Goal: Task Accomplishment & Management: Use online tool/utility

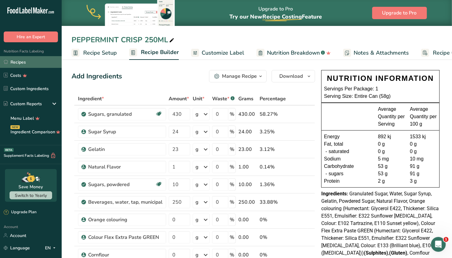
click at [29, 60] on link "Recipes" at bounding box center [31, 62] width 62 height 12
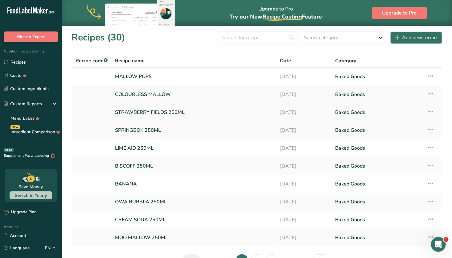
click at [165, 114] on link "STRAWBERRY FIELDS 250ML" at bounding box center [194, 112] width 158 height 13
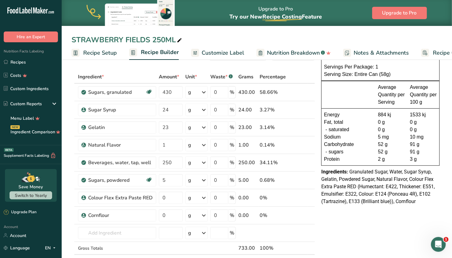
scroll to position [22, 0]
click at [169, 213] on input "0" at bounding box center [171, 215] width 24 height 12
type input "5"
click at [172, 180] on div "Ingredient * Amount * Unit * Waste * .a-a{fill:#347362;}.b-a{fill:#fff;} Grams …" at bounding box center [192, 176] width 243 height 210
type input "25"
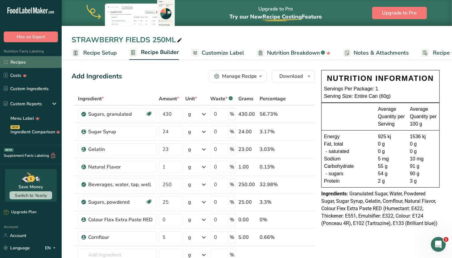
click at [27, 62] on link "Recipes" at bounding box center [31, 62] width 62 height 12
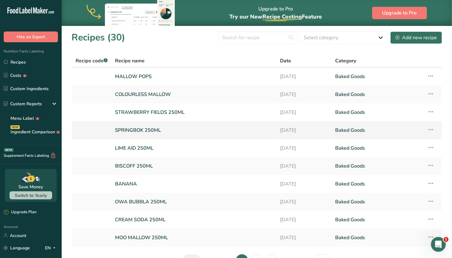
click at [173, 129] on link "SPRINGBOK 250ML" at bounding box center [194, 130] width 158 height 13
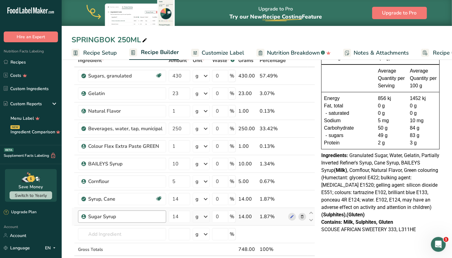
scroll to position [23, 0]
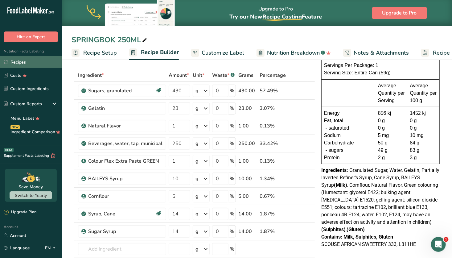
click at [22, 62] on link "Recipes" at bounding box center [31, 62] width 62 height 12
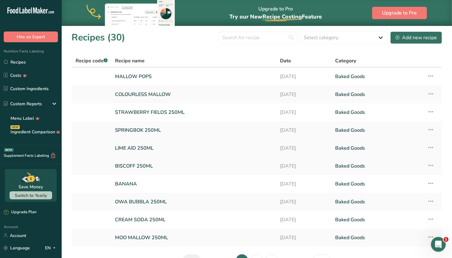
click at [183, 146] on link "LIME AID 250ML" at bounding box center [194, 147] width 158 height 13
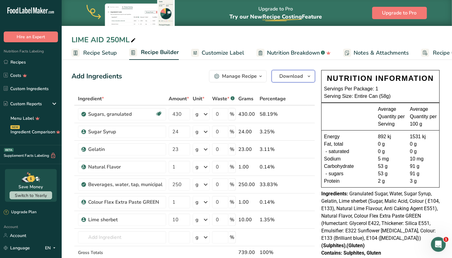
click at [300, 76] on span "Download" at bounding box center [290, 75] width 23 height 7
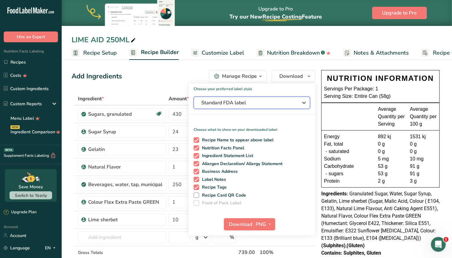
click at [272, 105] on span "Standard FDA label" at bounding box center [247, 102] width 92 height 7
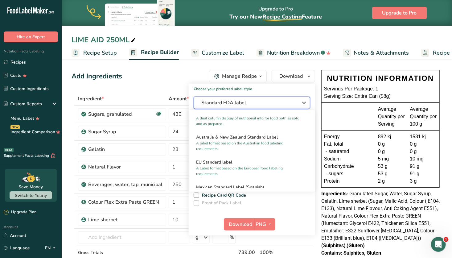
scroll to position [280, 0]
click at [263, 139] on h2 "Australia & New Zealand Standard Label" at bounding box center [252, 136] width 112 height 6
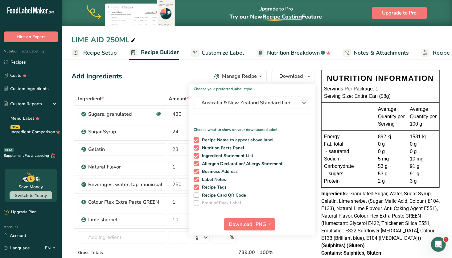
click at [231, 51] on span "Customize Label" at bounding box center [223, 53] width 43 height 8
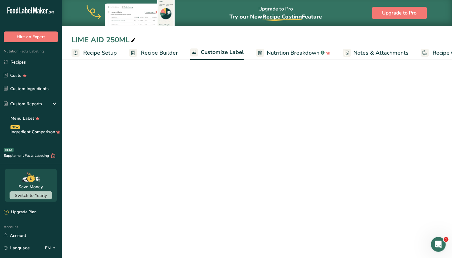
scroll to position [0, 34]
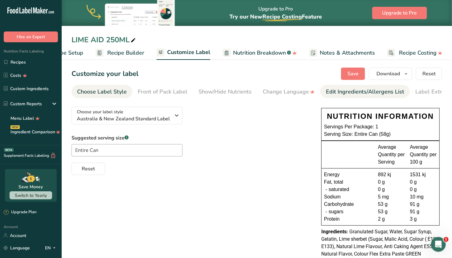
click at [361, 87] on link "Edit Ingredients/Allergens List" at bounding box center [365, 92] width 78 height 14
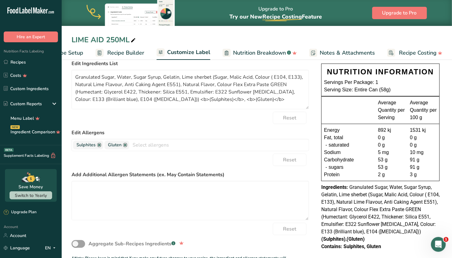
scroll to position [46, 0]
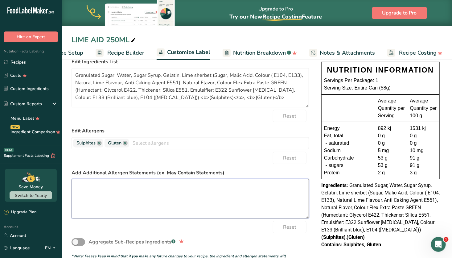
click at [120, 182] on textarea at bounding box center [189, 198] width 237 height 39
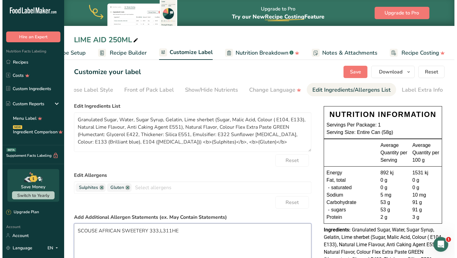
scroll to position [0, 0]
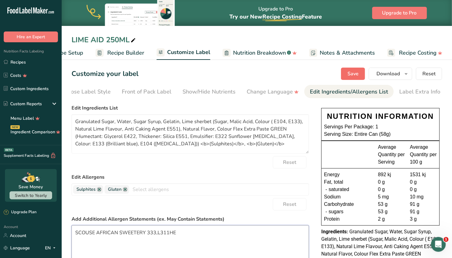
type textarea "SCOUSE AFRICAN SWEETERY 333,L311HE"
click at [358, 72] on span "Save" at bounding box center [352, 73] width 11 height 7
click at [392, 74] on span "Download" at bounding box center [387, 73] width 23 height 7
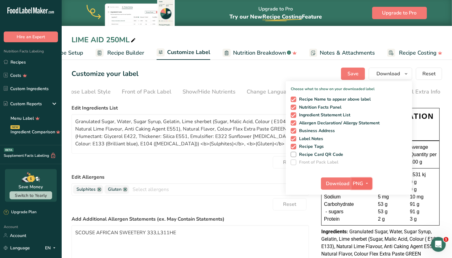
click at [368, 181] on icon "button" at bounding box center [367, 183] width 5 height 8
click at [363, 216] on link "SVG" at bounding box center [363, 216] width 20 height 10
click at [341, 181] on span "Download" at bounding box center [337, 183] width 23 height 7
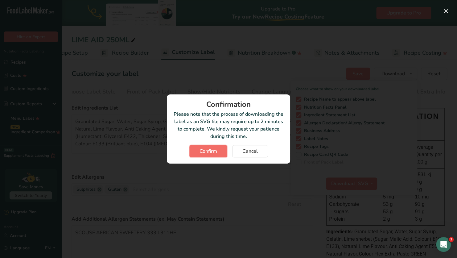
click at [211, 152] on span "Confirm" at bounding box center [208, 150] width 18 height 7
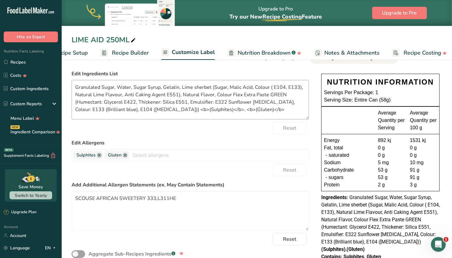
scroll to position [54, 0]
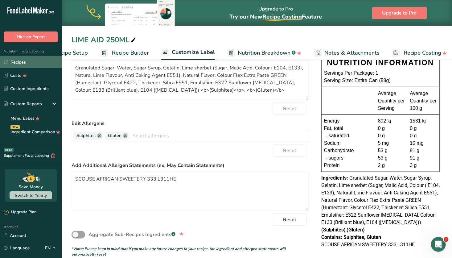
click at [26, 60] on link "Recipes" at bounding box center [31, 62] width 62 height 12
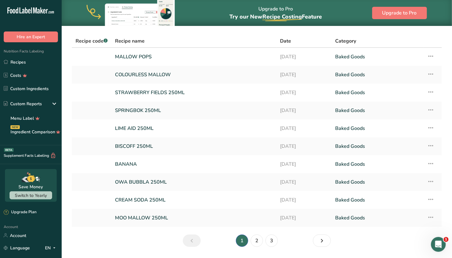
scroll to position [38, 0]
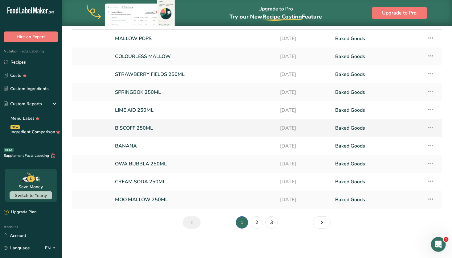
click at [173, 127] on link "BISCOFF 250ML" at bounding box center [194, 127] width 158 height 13
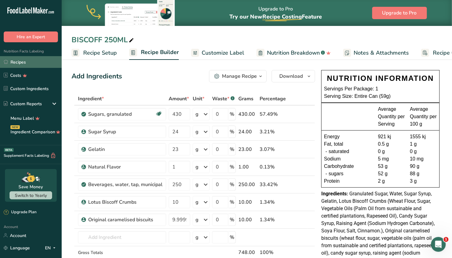
click at [30, 62] on link "Recipes" at bounding box center [31, 62] width 62 height 12
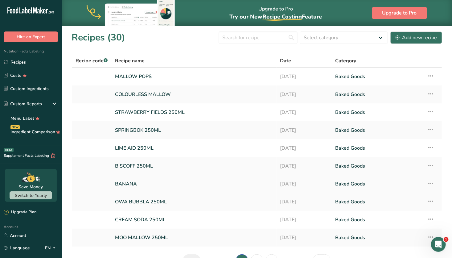
click at [157, 181] on link "BANANA" at bounding box center [194, 183] width 158 height 13
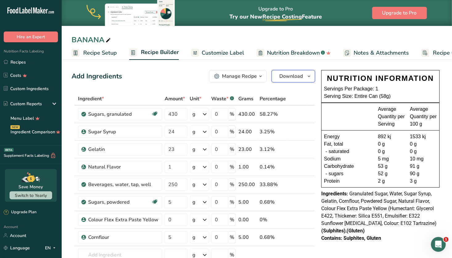
click at [290, 76] on span "Download" at bounding box center [290, 75] width 23 height 7
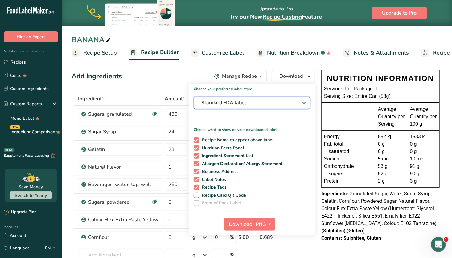
click at [257, 103] on span "Standard FDA label" at bounding box center [247, 102] width 92 height 7
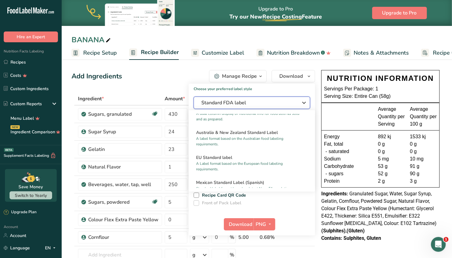
scroll to position [284, 0]
click at [244, 146] on p "A label format based on the Australian food labeling requirements." at bounding box center [249, 140] width 106 height 11
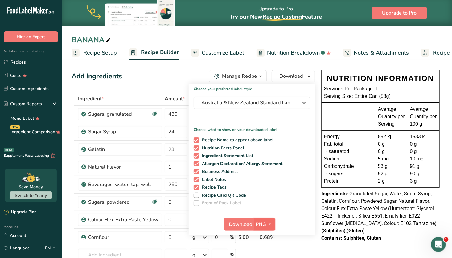
click at [265, 227] on span "PNG" at bounding box center [261, 223] width 10 height 7
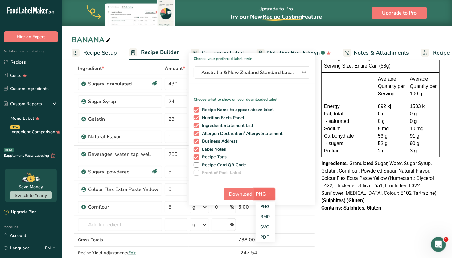
scroll to position [31, 0]
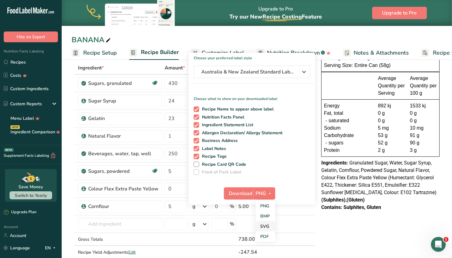
click at [265, 226] on link "SVG" at bounding box center [265, 226] width 20 height 10
click at [239, 192] on span "Download" at bounding box center [240, 193] width 23 height 7
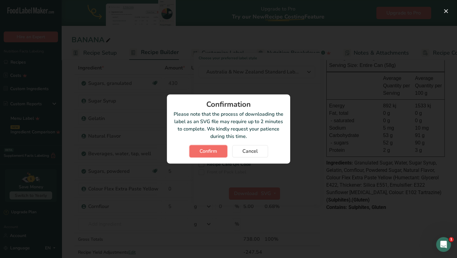
click at [214, 151] on span "Confirm" at bounding box center [208, 150] width 18 height 7
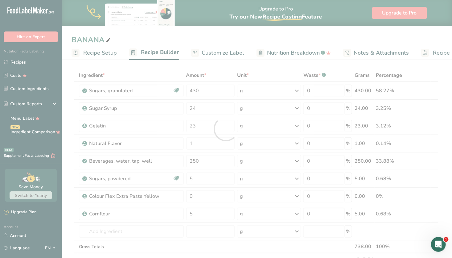
scroll to position [0, 0]
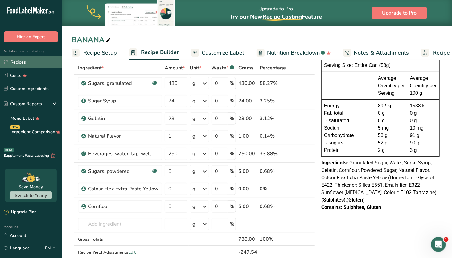
click at [30, 63] on link "Recipes" at bounding box center [31, 62] width 62 height 12
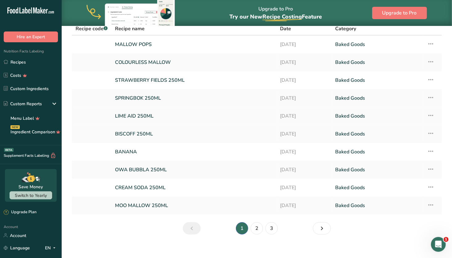
scroll to position [33, 0]
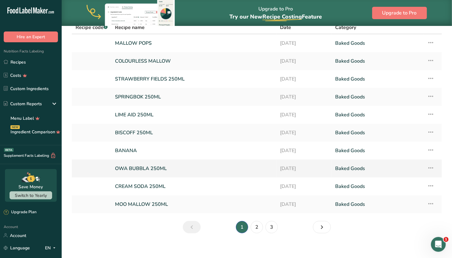
click at [182, 167] on link "OWA BUBBLA 250ML" at bounding box center [194, 168] width 158 height 13
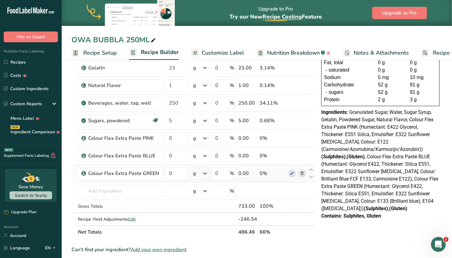
scroll to position [84, 0]
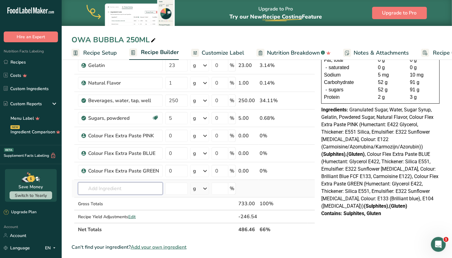
click at [135, 186] on input "text" at bounding box center [120, 188] width 85 height 12
type input "CORNFLO"
click at [100, 199] on p "Cornflour" at bounding box center [94, 201] width 23 height 6
type input "Cornflour"
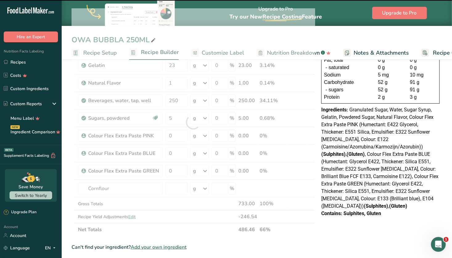
type input "0"
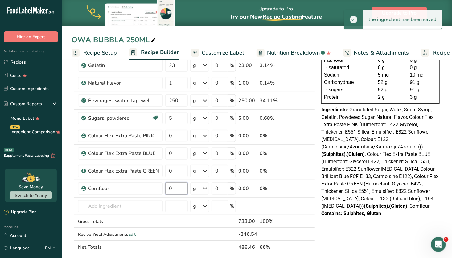
click at [177, 188] on input "0" at bounding box center [176, 188] width 22 height 12
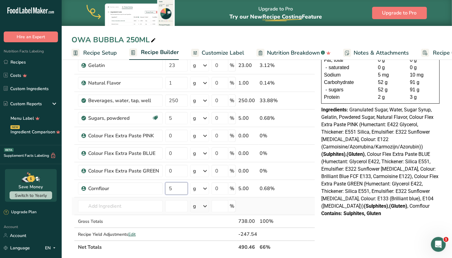
type input "5"
click at [279, 207] on div "Ingredient * Amount * Unit * Waste * .a-a{fill:#347362;}.b-a{fill:#fff;} Grams …" at bounding box center [192, 130] width 243 height 245
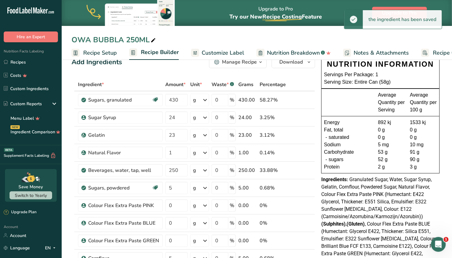
scroll to position [0, 0]
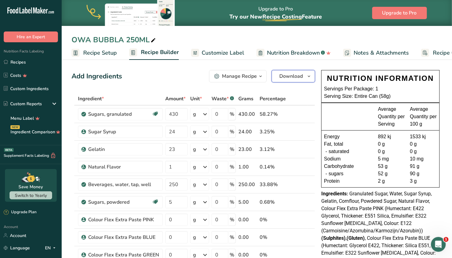
click at [307, 75] on icon "button" at bounding box center [308, 76] width 5 height 8
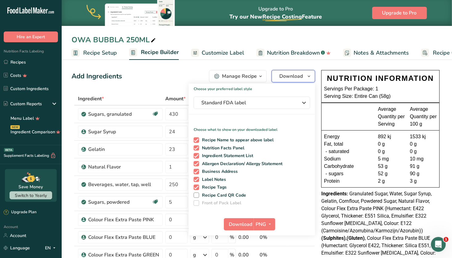
click at [307, 75] on icon "button" at bounding box center [308, 76] width 5 height 8
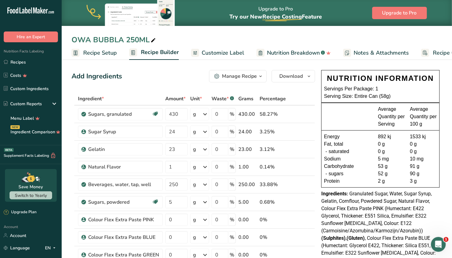
click at [224, 56] on span "Customize Label" at bounding box center [223, 53] width 43 height 8
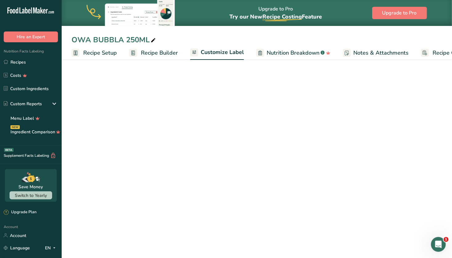
scroll to position [0, 34]
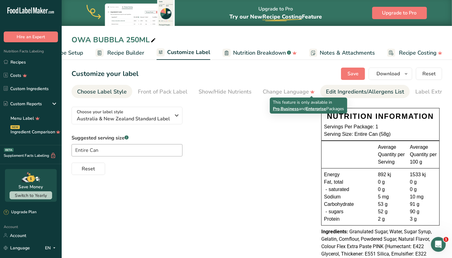
click at [347, 92] on div "Edit Ingredients/Allergens List" at bounding box center [365, 92] width 78 height 8
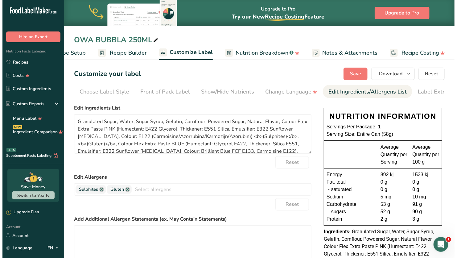
scroll to position [0, 16]
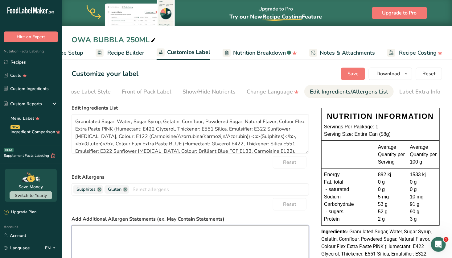
click at [124, 238] on textarea at bounding box center [189, 244] width 237 height 39
type textarea "SCOUSE AFRICAN SWEETERY 333,L311HE"
click at [354, 74] on span "Save" at bounding box center [352, 73] width 11 height 7
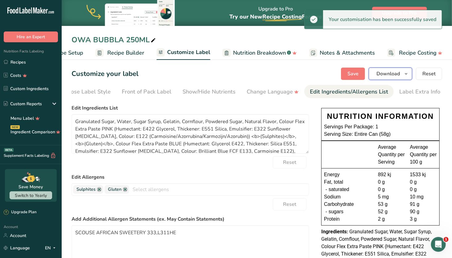
click at [393, 73] on span "Download" at bounding box center [387, 73] width 23 height 7
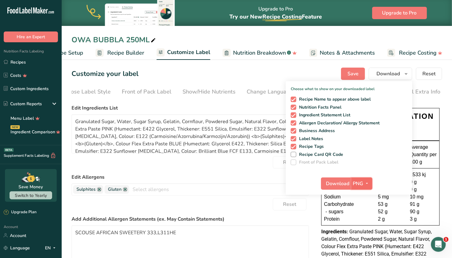
click at [360, 182] on span "PNG" at bounding box center [358, 183] width 10 height 7
click at [361, 214] on link "SVG" at bounding box center [363, 216] width 20 height 10
click at [345, 182] on span "Download" at bounding box center [337, 183] width 23 height 7
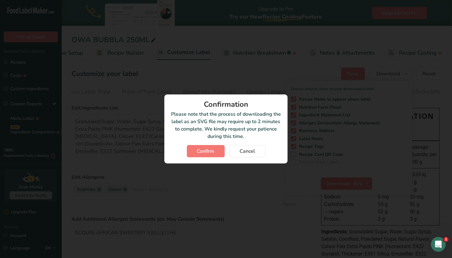
scroll to position [0, 29]
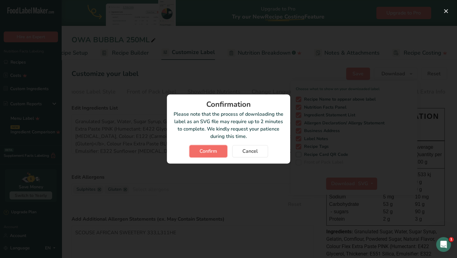
click at [211, 147] on span "Confirm" at bounding box center [208, 150] width 18 height 7
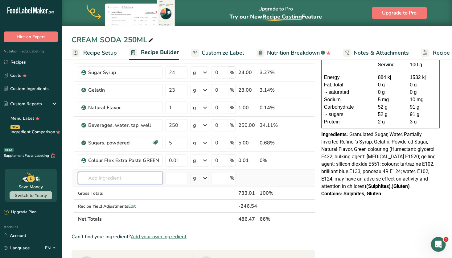
click at [138, 175] on input "text" at bounding box center [120, 178] width 85 height 12
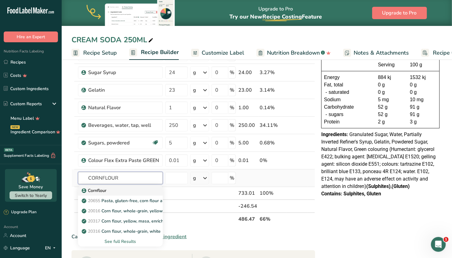
type input "CORNFLOUR"
click at [129, 190] on div "Cornflour" at bounding box center [115, 190] width 65 height 6
type input "Cornflour"
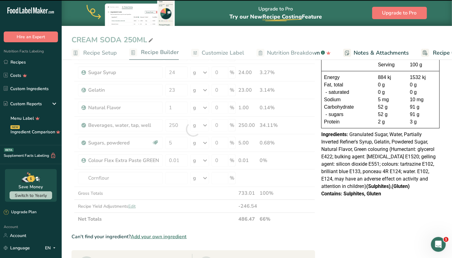
type input "0"
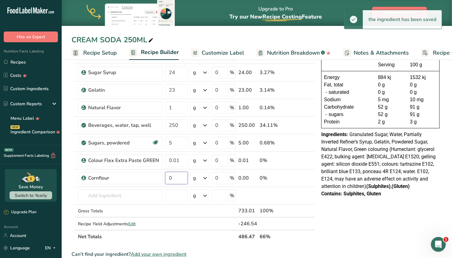
click at [178, 178] on input "0" at bounding box center [176, 178] width 22 height 12
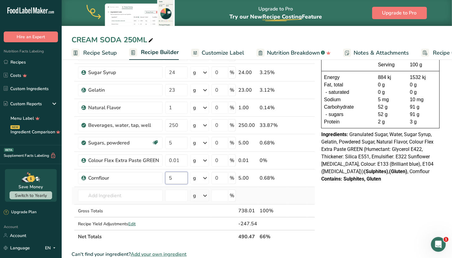
type input "5"
click at [269, 192] on div "Ingredient * Amount * Unit * Waste * .a-a{fill:#347362;}.b-a{fill:#fff;} Grams …" at bounding box center [192, 138] width 243 height 210
click at [208, 54] on span "Customize Label" at bounding box center [223, 53] width 43 height 8
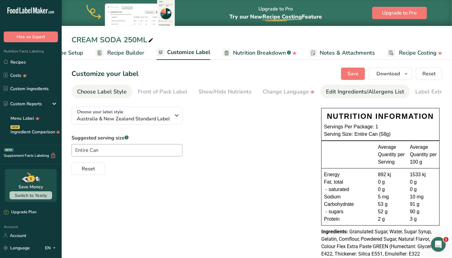
click at [336, 95] on div "Edit Ingredients/Allergens List" at bounding box center [365, 92] width 78 height 8
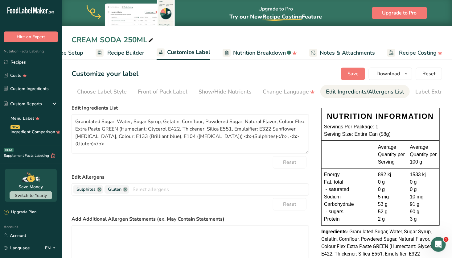
scroll to position [0, 16]
click at [93, 234] on textarea at bounding box center [189, 244] width 237 height 39
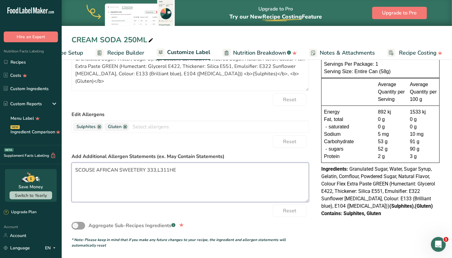
scroll to position [0, 0]
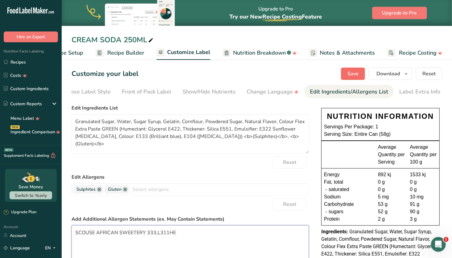
type textarea "SCOUSE AFRICAN SWEETERY 333,L311HE"
click at [353, 71] on span "Save" at bounding box center [352, 73] width 11 height 7
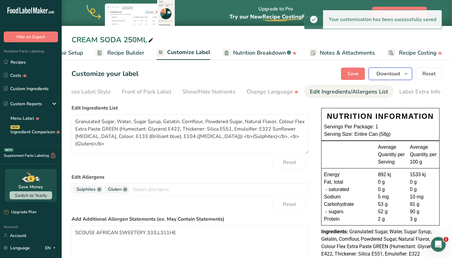
click at [395, 76] on span "Download" at bounding box center [387, 73] width 23 height 7
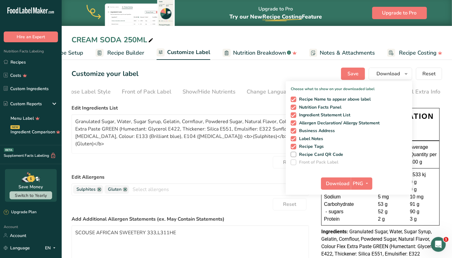
click at [268, 71] on div "Customize your label Save Download Choose what to show on your downloaded label…" at bounding box center [256, 73] width 370 height 12
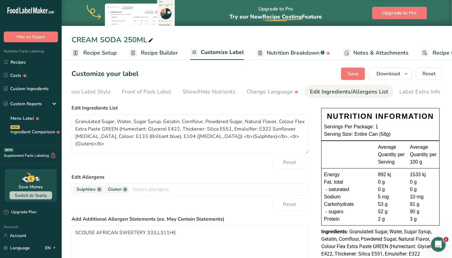
click at [89, 52] on span "Recipe Setup" at bounding box center [100, 53] width 34 height 8
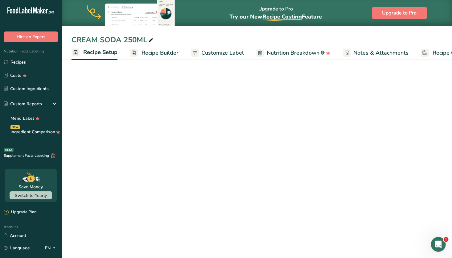
scroll to position [0, 2]
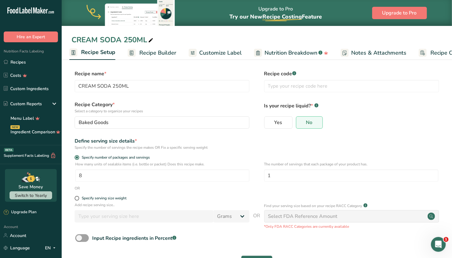
click at [158, 51] on span "Recipe Builder" at bounding box center [157, 53] width 37 height 8
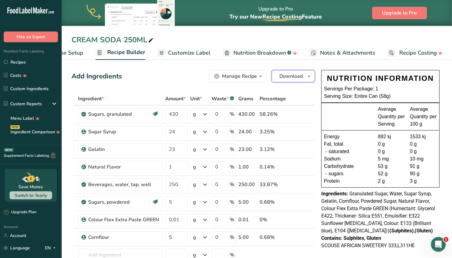
click at [285, 76] on span "Download" at bounding box center [290, 75] width 23 height 7
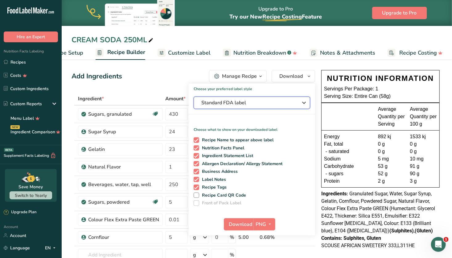
click at [264, 101] on span "Standard FDA label" at bounding box center [247, 102] width 92 height 7
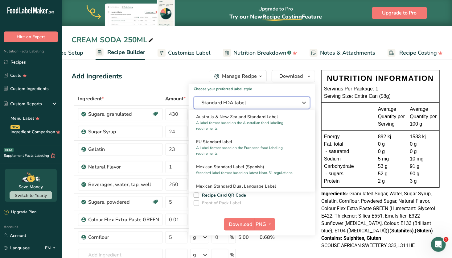
scroll to position [307, 0]
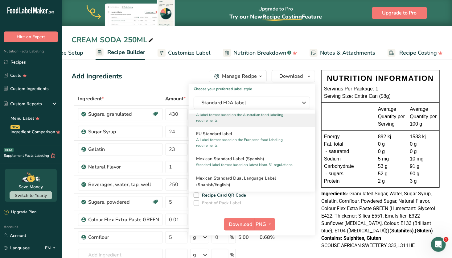
click at [261, 123] on p "A label format based on the Australian food labeling requirements." at bounding box center [249, 117] width 106 height 11
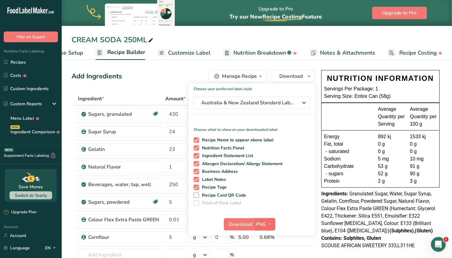
click at [266, 223] on span "button" at bounding box center [269, 223] width 7 height 7
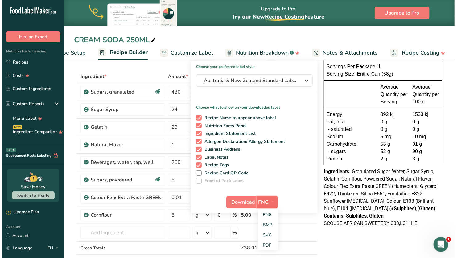
scroll to position [23, 0]
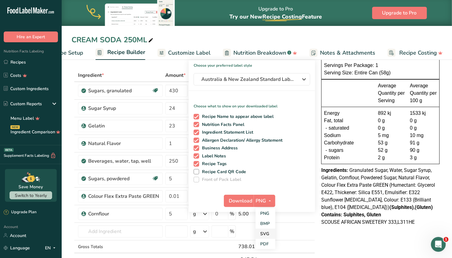
click at [263, 233] on link "SVG" at bounding box center [265, 233] width 20 height 10
click at [241, 199] on span "Download" at bounding box center [240, 200] width 23 height 7
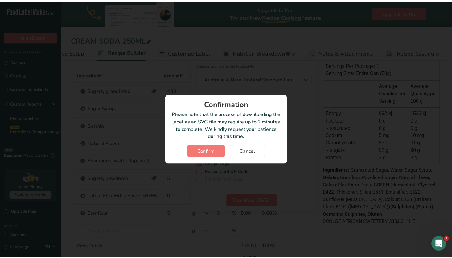
scroll to position [0, 29]
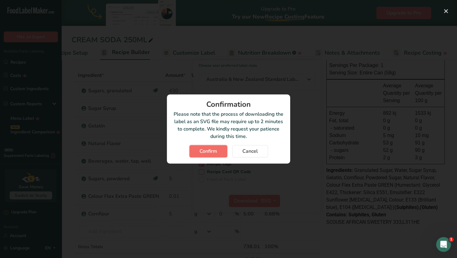
click at [216, 150] on span "Confirm" at bounding box center [208, 150] width 18 height 7
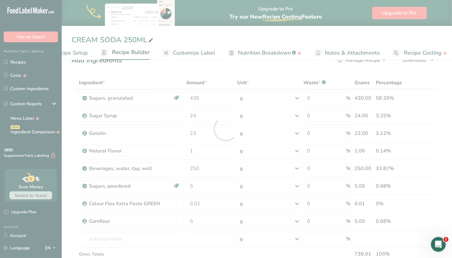
scroll to position [0, 0]
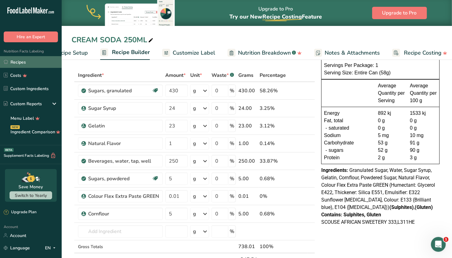
click at [27, 66] on link "Recipes" at bounding box center [31, 62] width 62 height 12
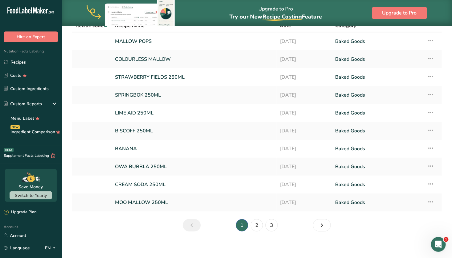
scroll to position [38, 0]
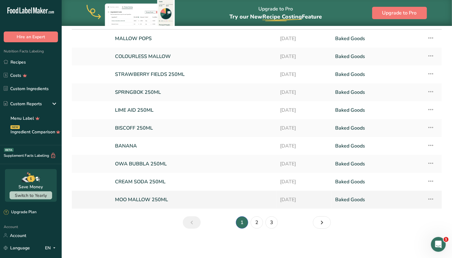
click at [191, 201] on link "MOO MALLOW 250ML" at bounding box center [194, 199] width 158 height 13
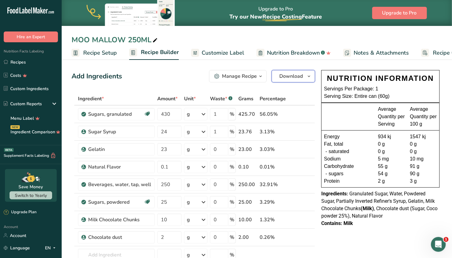
click at [294, 76] on span "Download" at bounding box center [290, 75] width 23 height 7
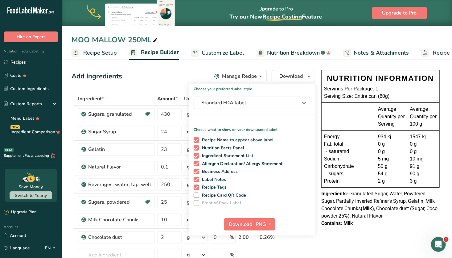
click at [219, 47] on link "Customize Label" at bounding box center [217, 53] width 53 height 14
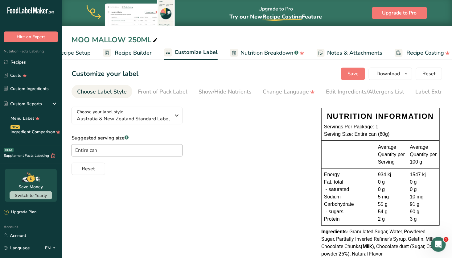
scroll to position [0, 34]
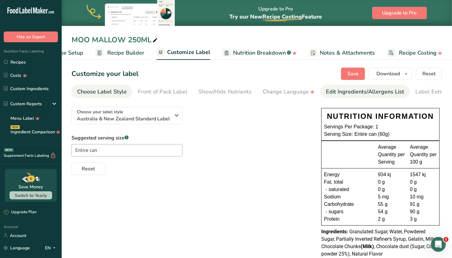
click at [325, 91] on li "Edit Ingredients/Allergens List" at bounding box center [364, 91] width 89 height 13
click at [320, 92] on div "Edit Ingredients/Allergens List" at bounding box center [349, 92] width 78 height 8
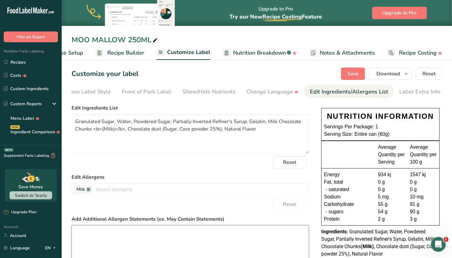
click at [147, 234] on textarea at bounding box center [189, 244] width 237 height 39
type textarea "A"
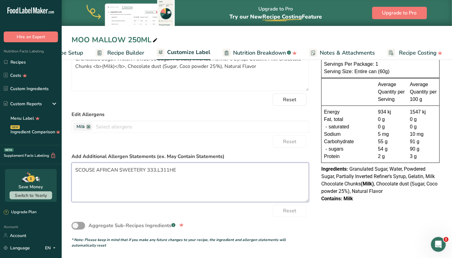
scroll to position [0, 0]
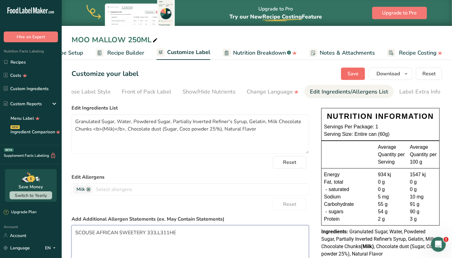
type textarea "SCOUSE AFRICAN SWEETERY 333,L311HE"
click at [352, 74] on span "Save" at bounding box center [352, 73] width 11 height 7
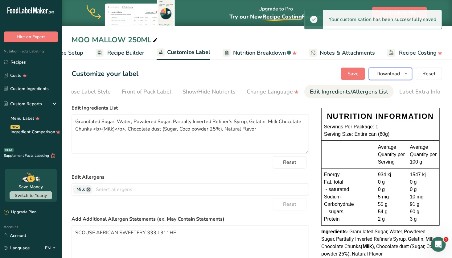
click at [389, 72] on span "Download" at bounding box center [387, 73] width 23 height 7
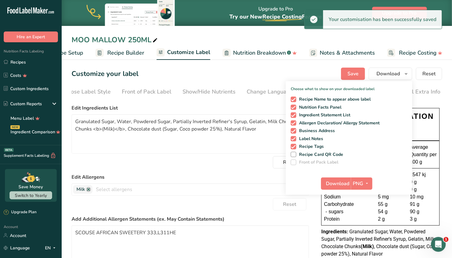
click at [298, 73] on div "Customize your label Save Download Choose what to show on your downloaded label…" at bounding box center [256, 73] width 370 height 12
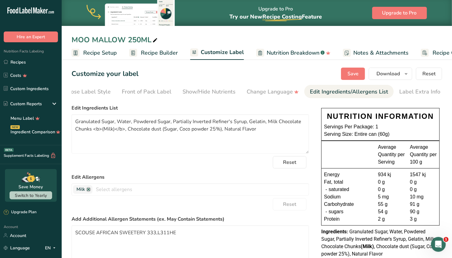
click at [103, 52] on span "Recipe Setup" at bounding box center [100, 53] width 34 height 8
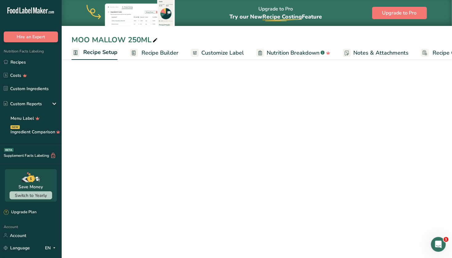
scroll to position [0, 2]
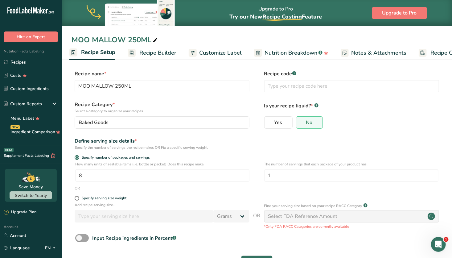
click at [160, 50] on span "Recipe Builder" at bounding box center [157, 53] width 37 height 8
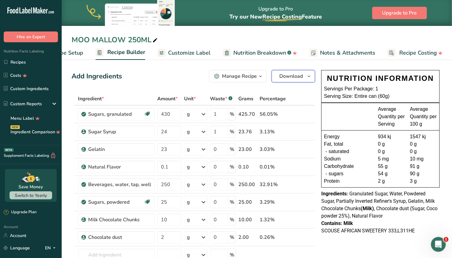
click at [292, 75] on span "Download" at bounding box center [290, 75] width 23 height 7
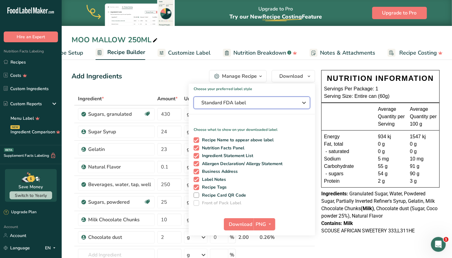
click at [254, 103] on span "Standard FDA label" at bounding box center [247, 102] width 92 height 7
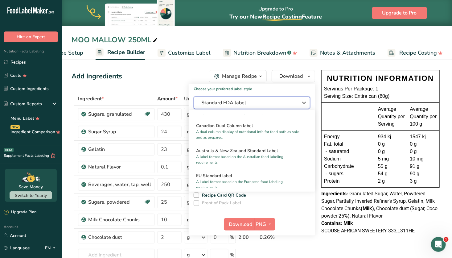
scroll to position [281, 0]
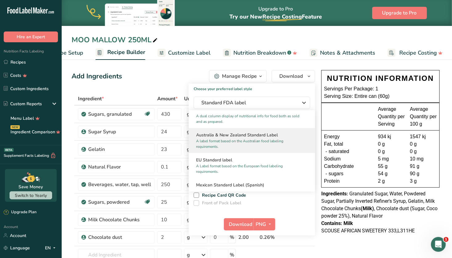
click at [255, 148] on p "A label format based on the Australian food labeling requirements." at bounding box center [249, 143] width 106 height 11
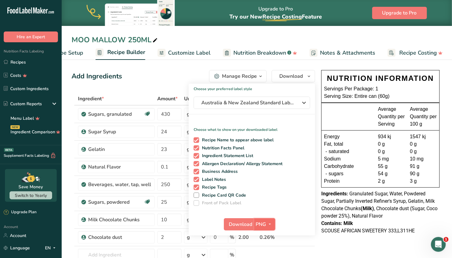
click at [268, 227] on icon "button" at bounding box center [270, 224] width 5 height 8
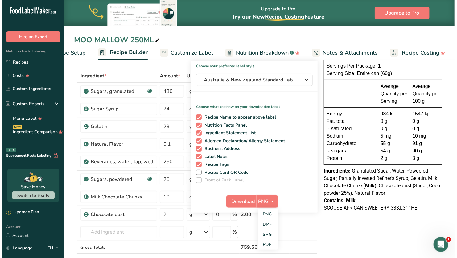
scroll to position [26, 0]
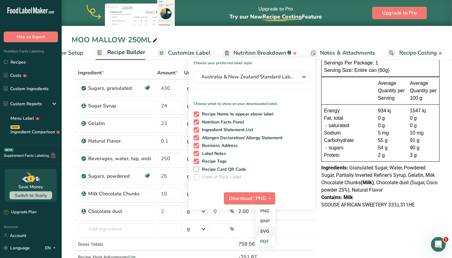
click at [266, 227] on link "SVG" at bounding box center [265, 231] width 20 height 10
click at [245, 198] on span "Download" at bounding box center [240, 197] width 23 height 7
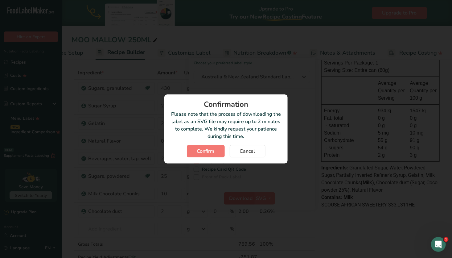
scroll to position [0, 29]
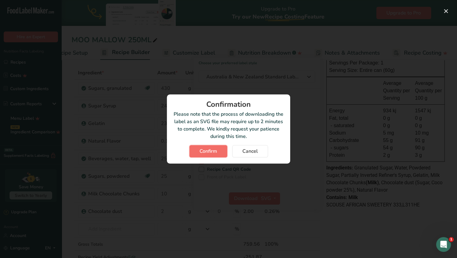
click at [216, 148] on span "Confirm" at bounding box center [208, 150] width 18 height 7
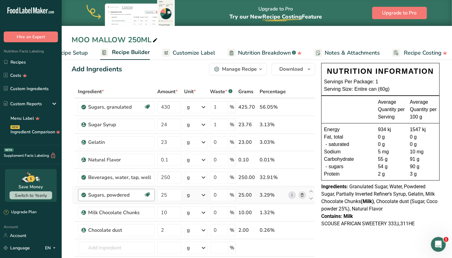
scroll to position [0, 0]
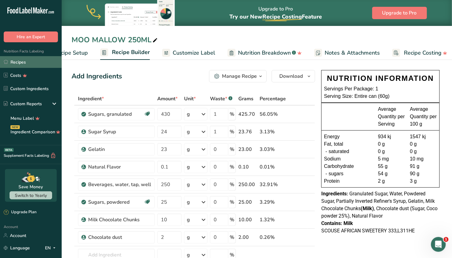
click at [35, 61] on link "Recipes" at bounding box center [31, 62] width 62 height 12
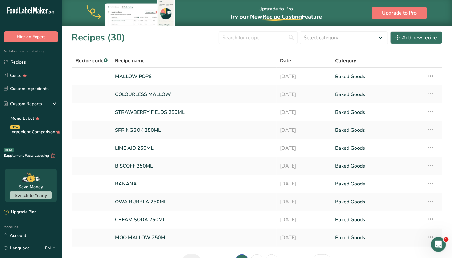
scroll to position [38, 0]
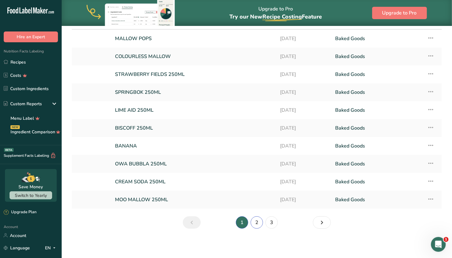
click at [259, 222] on link "2" at bounding box center [257, 222] width 12 height 12
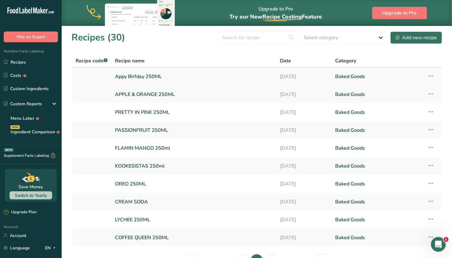
click at [189, 76] on link "Appy Birfday 250ML" at bounding box center [194, 76] width 158 height 13
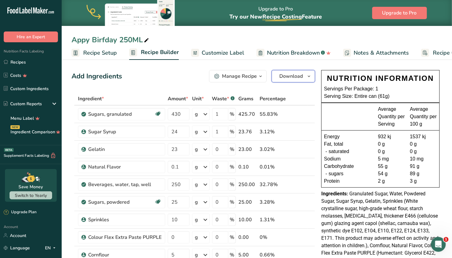
click at [284, 75] on span "Download" at bounding box center [290, 75] width 23 height 7
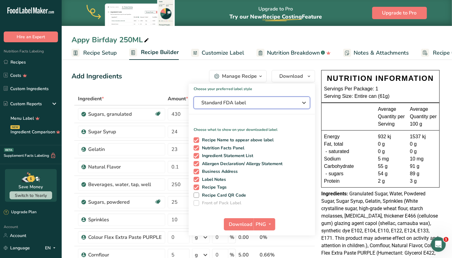
click at [235, 104] on span "Standard FDA label" at bounding box center [247, 102] width 92 height 7
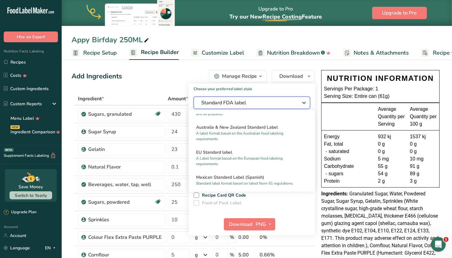
scroll to position [289, 0]
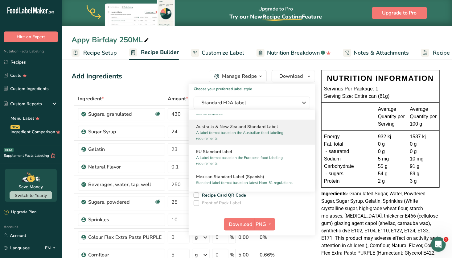
click at [247, 129] on h2 "Australia & New Zealand Standard Label" at bounding box center [252, 126] width 112 height 6
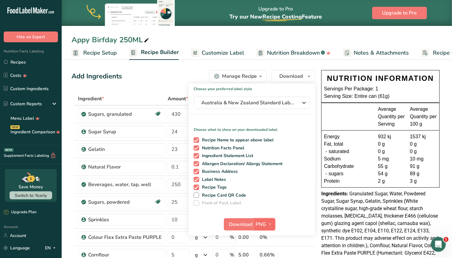
click at [259, 223] on span "PNG" at bounding box center [261, 223] width 10 height 7
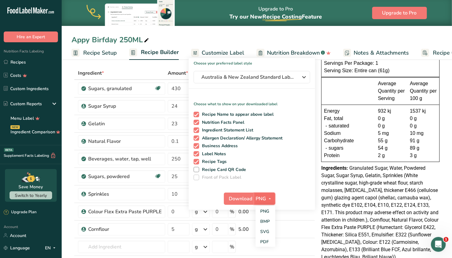
scroll to position [28, 0]
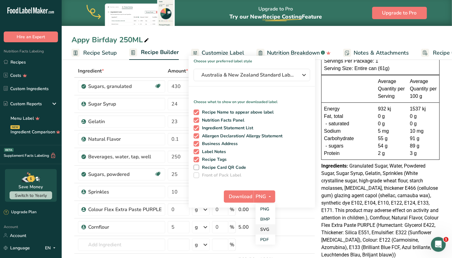
click at [267, 227] on link "SVG" at bounding box center [265, 229] width 20 height 10
click at [241, 197] on span "Download" at bounding box center [240, 196] width 23 height 7
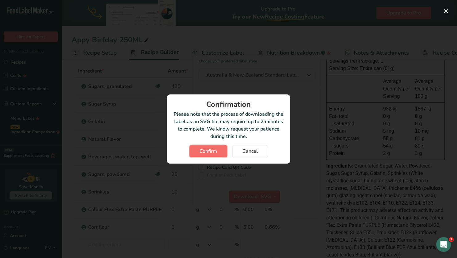
click at [209, 150] on span "Confirm" at bounding box center [208, 150] width 18 height 7
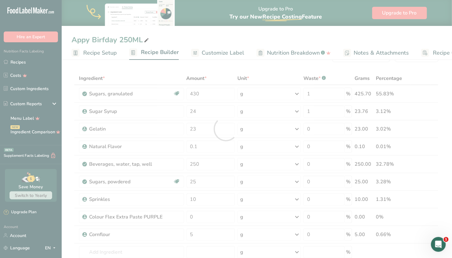
scroll to position [0, 0]
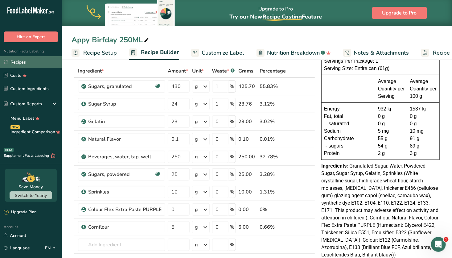
click at [25, 64] on link "Recipes" at bounding box center [31, 62] width 62 height 12
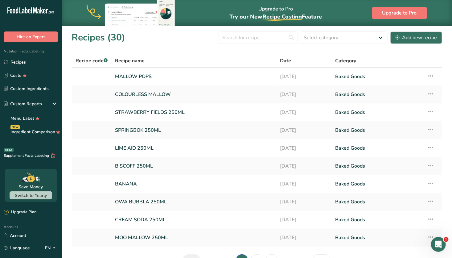
scroll to position [38, 0]
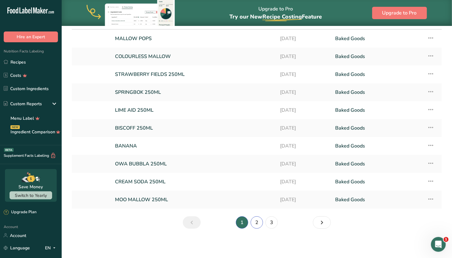
click at [256, 221] on link "2" at bounding box center [257, 222] width 12 height 12
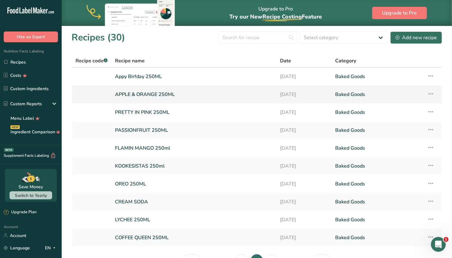
click at [210, 91] on link "APPLE & ORANGE 250ML" at bounding box center [194, 94] width 158 height 13
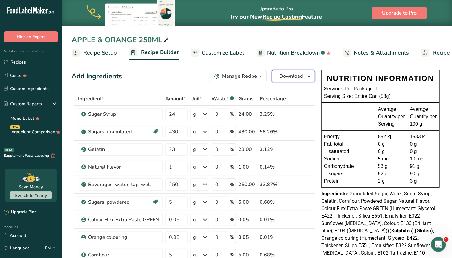
click at [300, 78] on span "Download" at bounding box center [290, 75] width 23 height 7
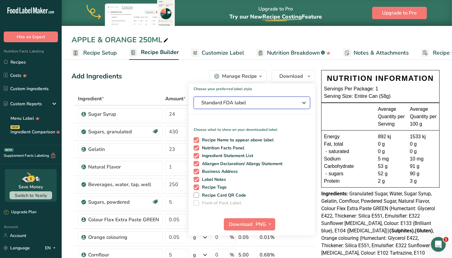
click at [261, 101] on span "Standard FDA label" at bounding box center [247, 102] width 92 height 7
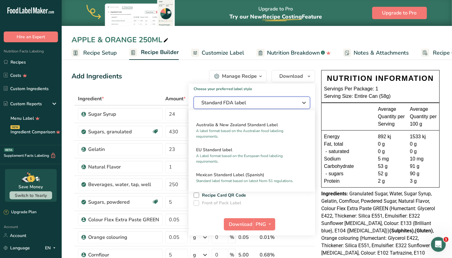
scroll to position [293, 0]
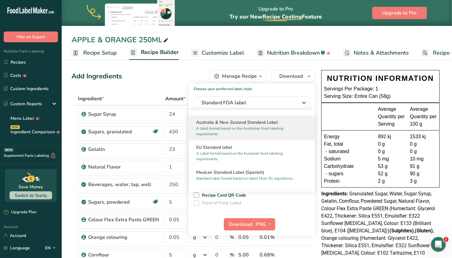
click at [244, 136] on p "A label format based on the Australian food labeling requirements." at bounding box center [249, 130] width 106 height 11
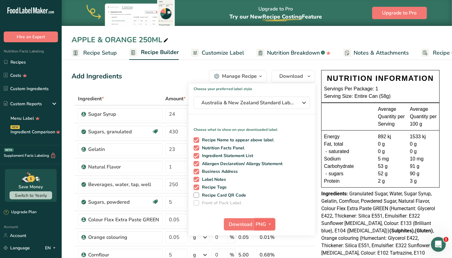
click at [262, 222] on span "PNG" at bounding box center [261, 223] width 10 height 7
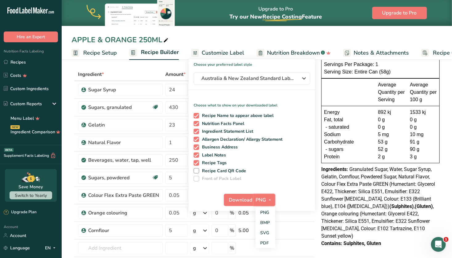
scroll to position [27, 0]
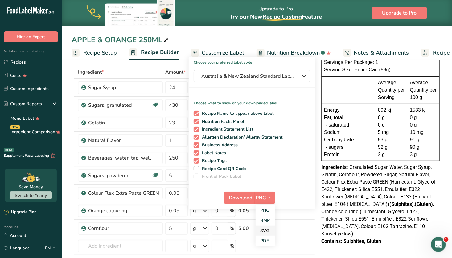
click at [261, 230] on link "SVG" at bounding box center [265, 230] width 20 height 10
click at [239, 197] on span "Download" at bounding box center [240, 197] width 23 height 7
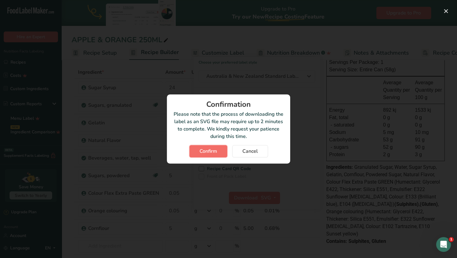
click at [218, 150] on button "Confirm" at bounding box center [208, 151] width 38 height 12
